Goal: Navigation & Orientation: Find specific page/section

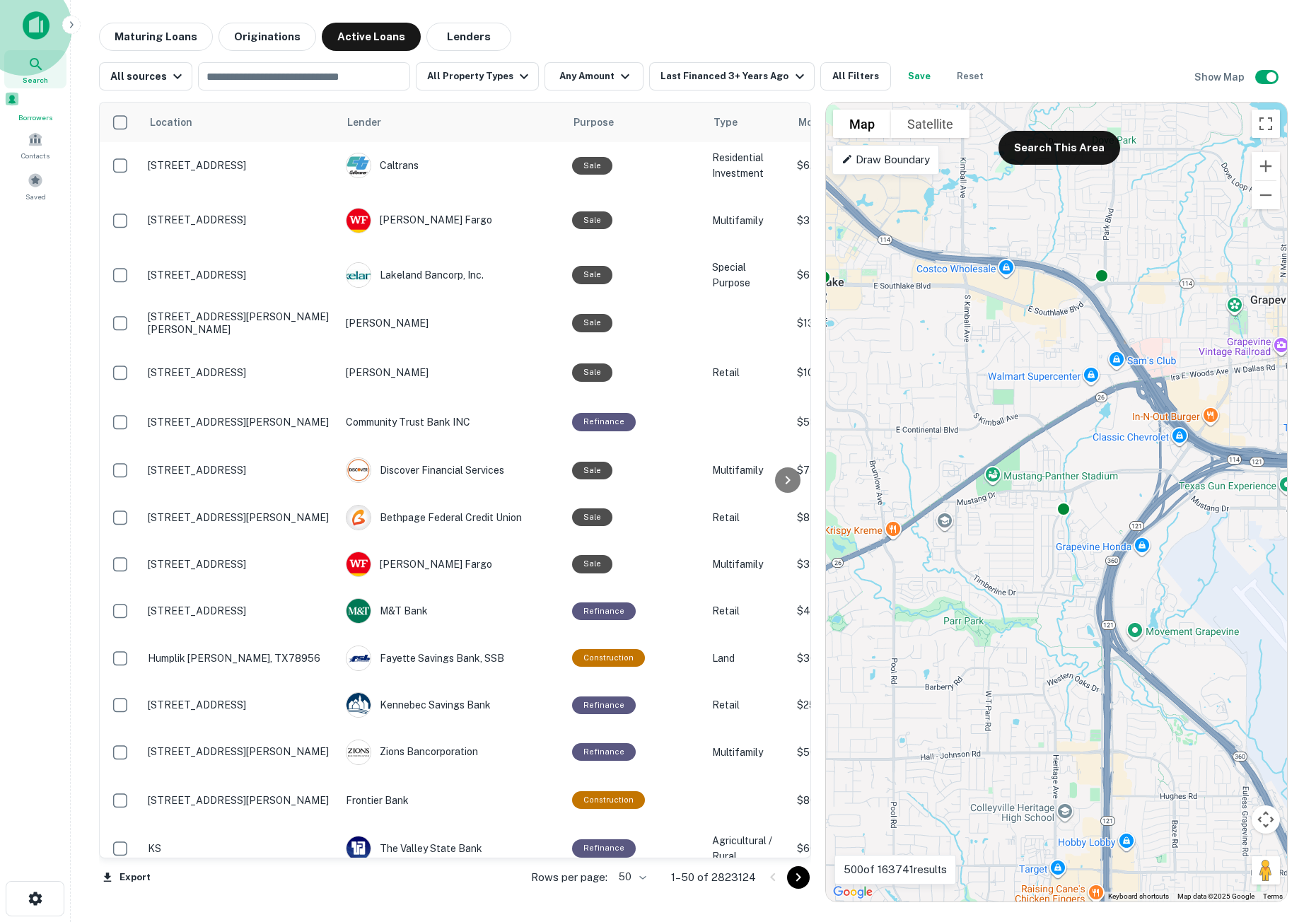
click at [28, 119] on span "Borrowers" at bounding box center [35, 117] width 62 height 11
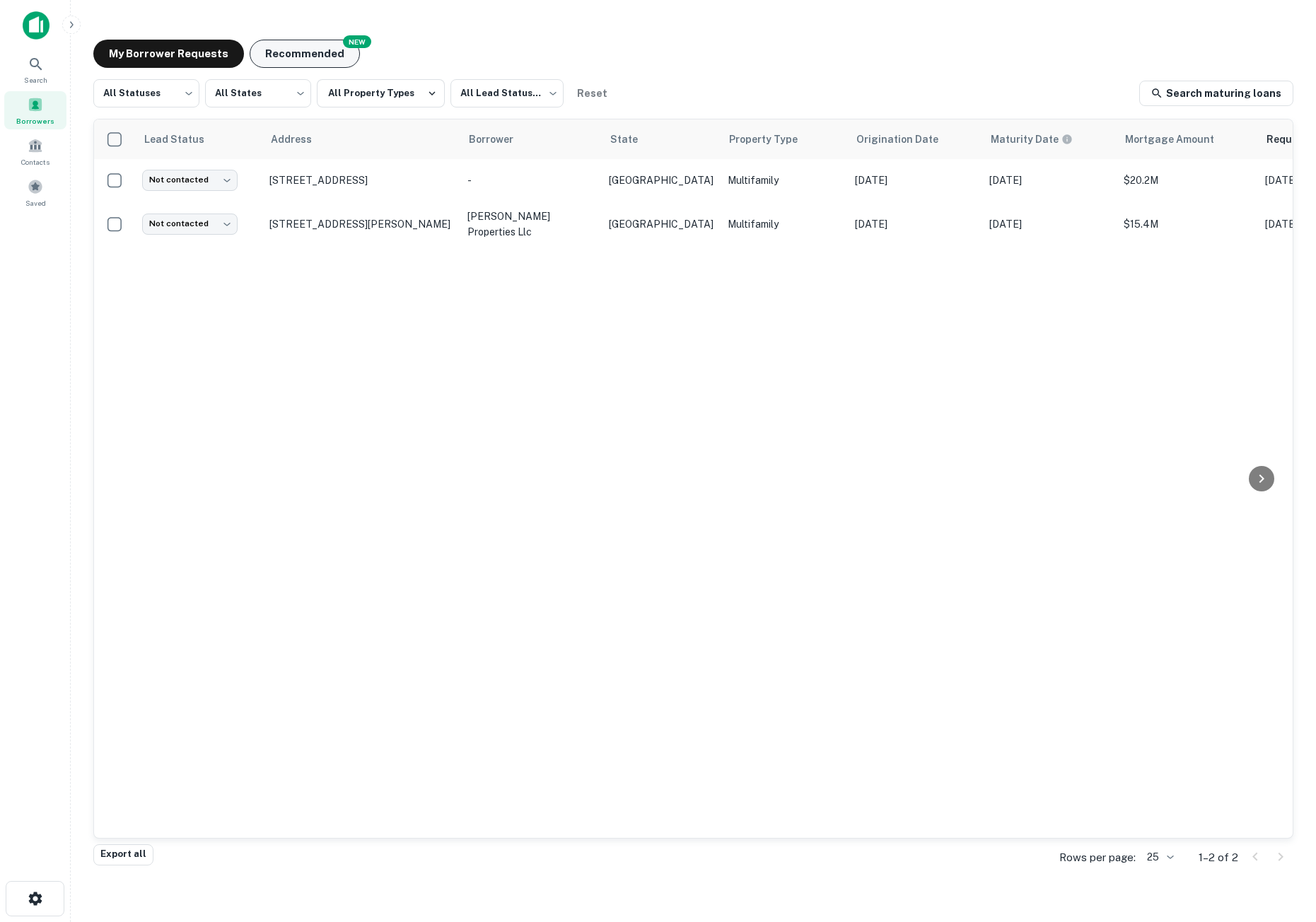
click at [292, 53] on button "Recommended" at bounding box center [304, 53] width 110 height 28
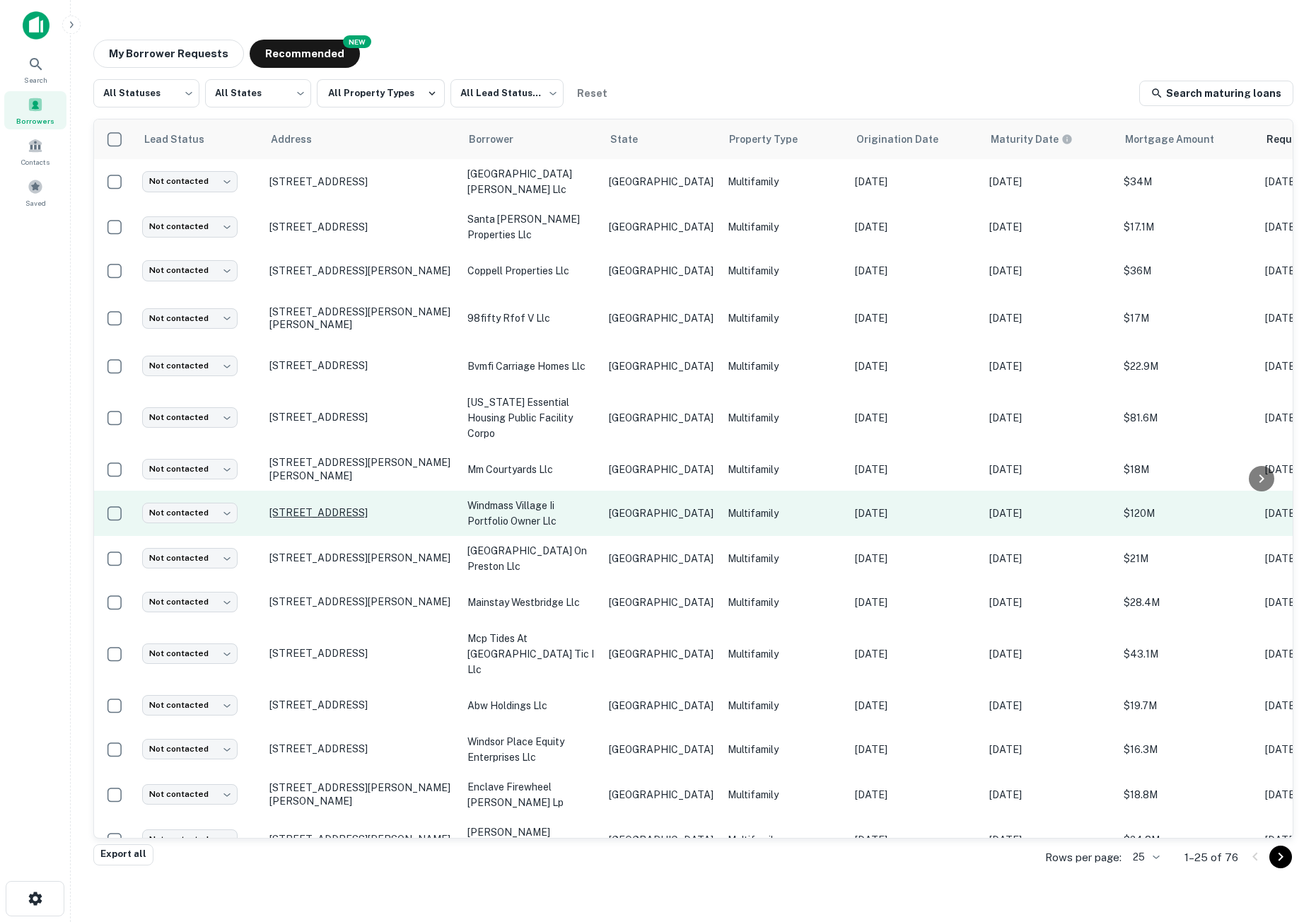
click at [372, 506] on p "[STREET_ADDRESS]" at bounding box center [361, 513] width 184 height 13
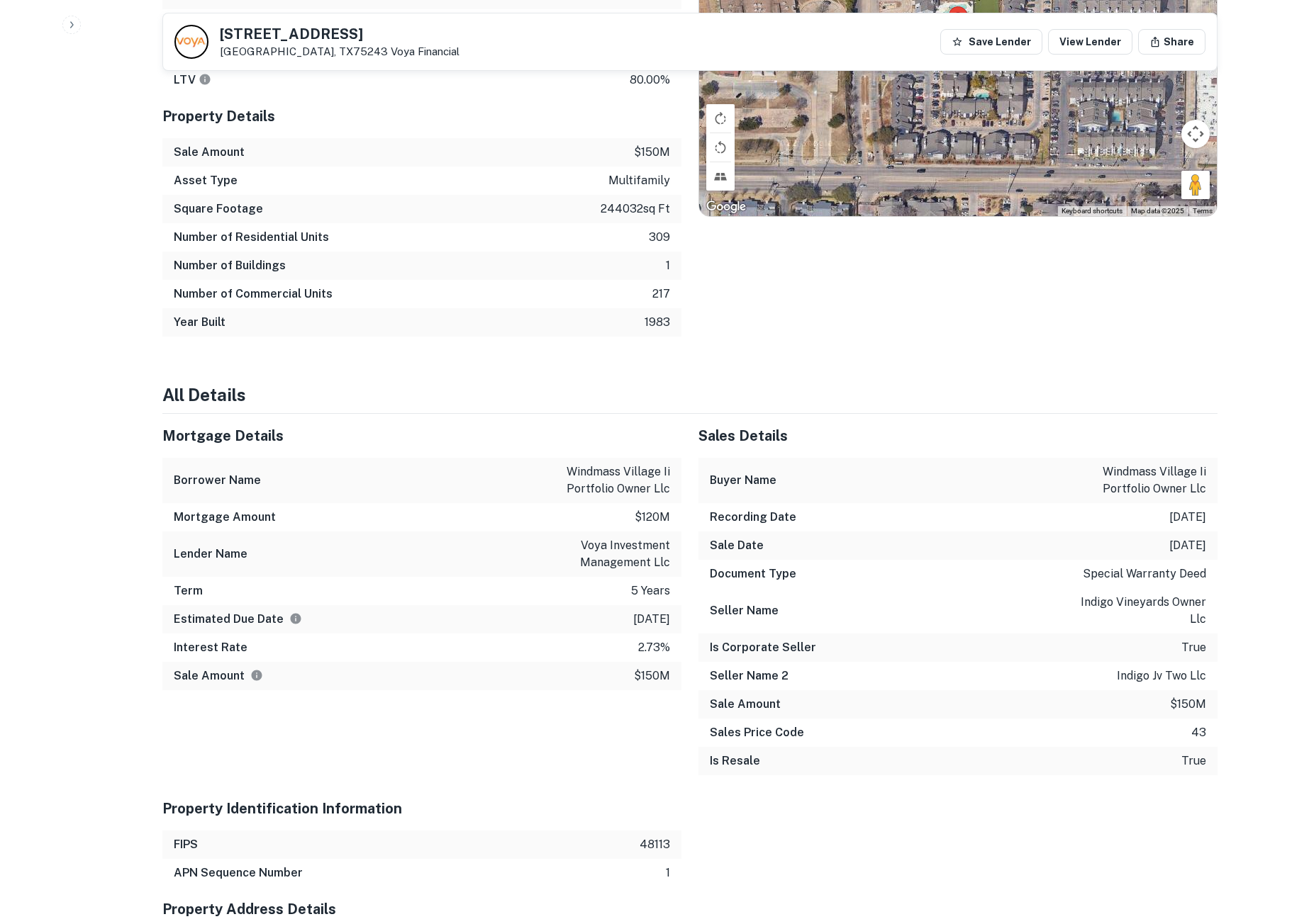
scroll to position [1134, 0]
